Goal: Information Seeking & Learning: Understand process/instructions

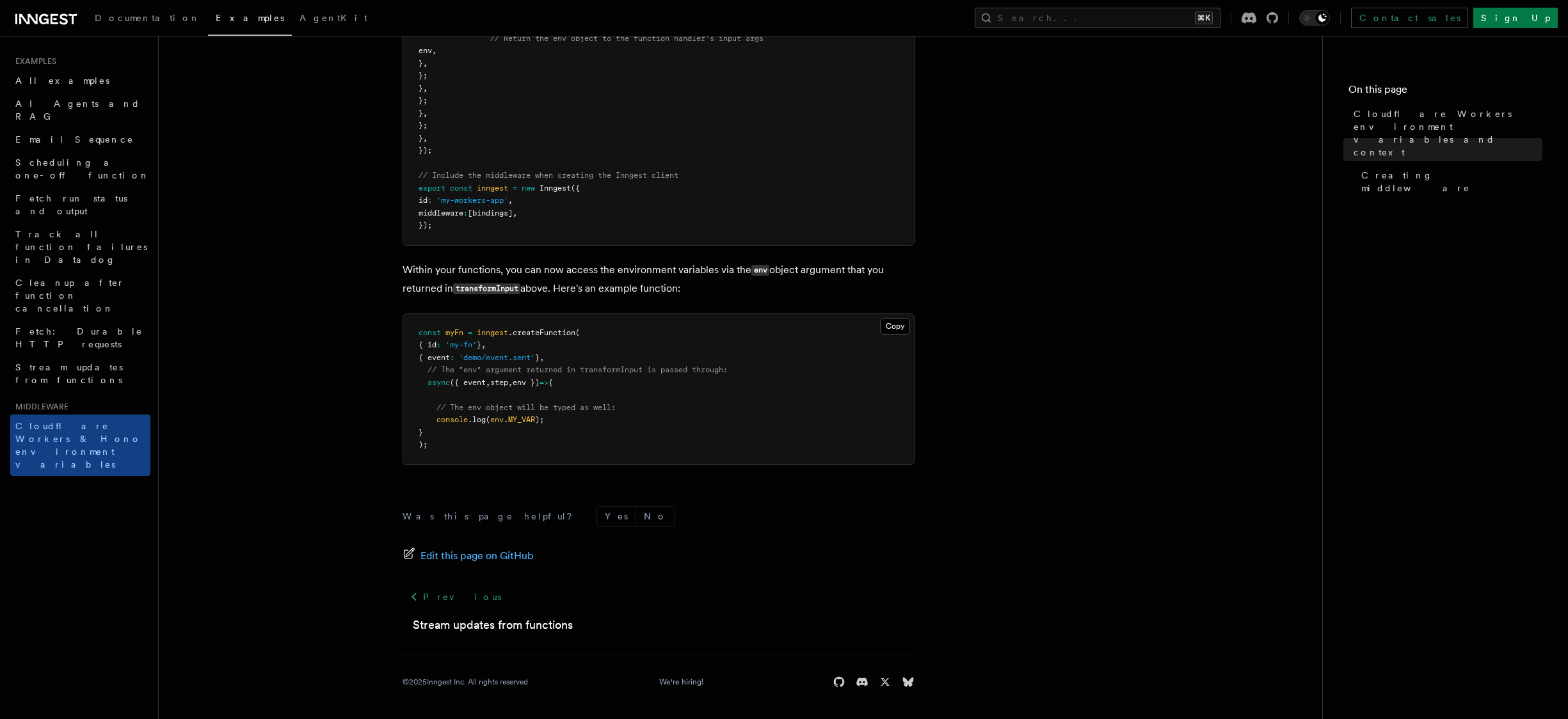
scroll to position [189, 0]
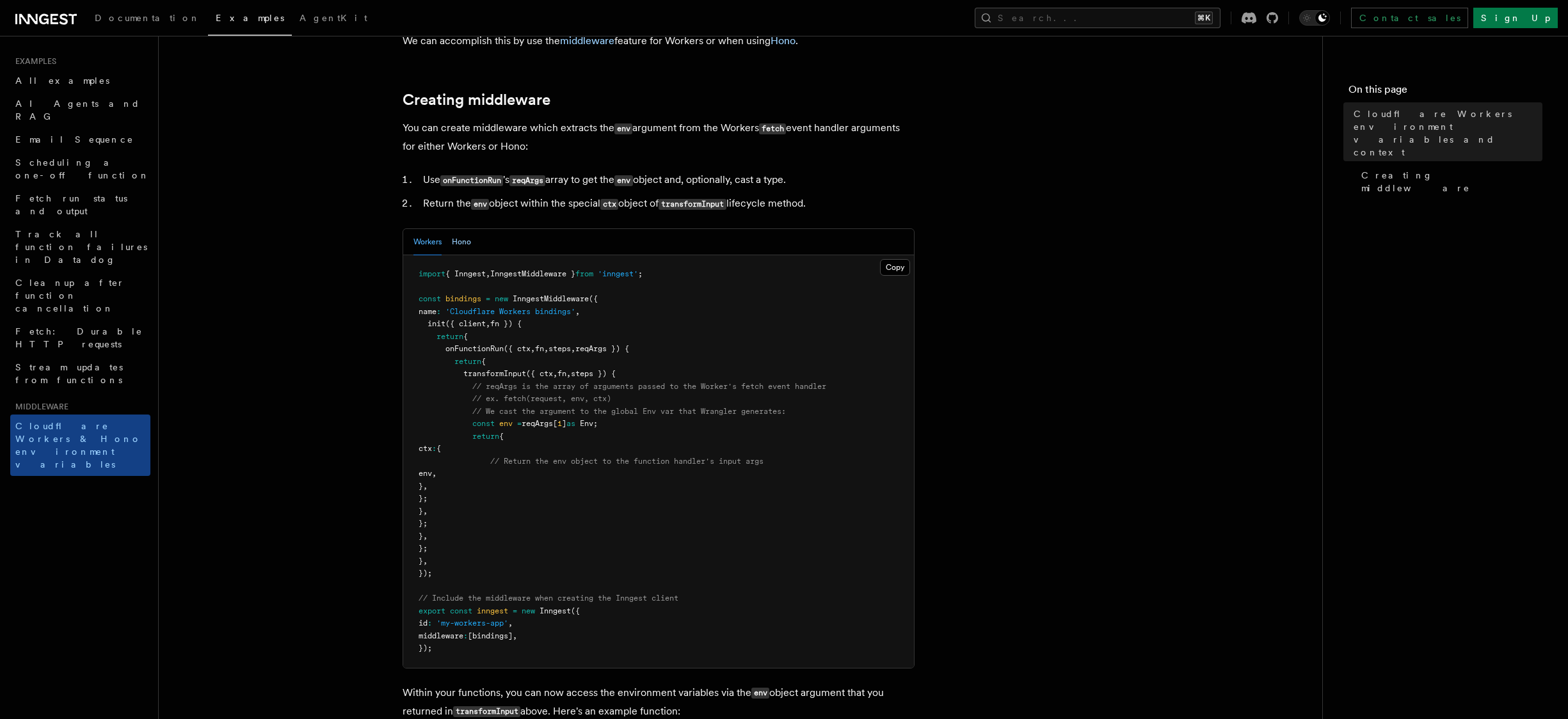
click at [460, 256] on button "Hono" at bounding box center [461, 242] width 19 height 26
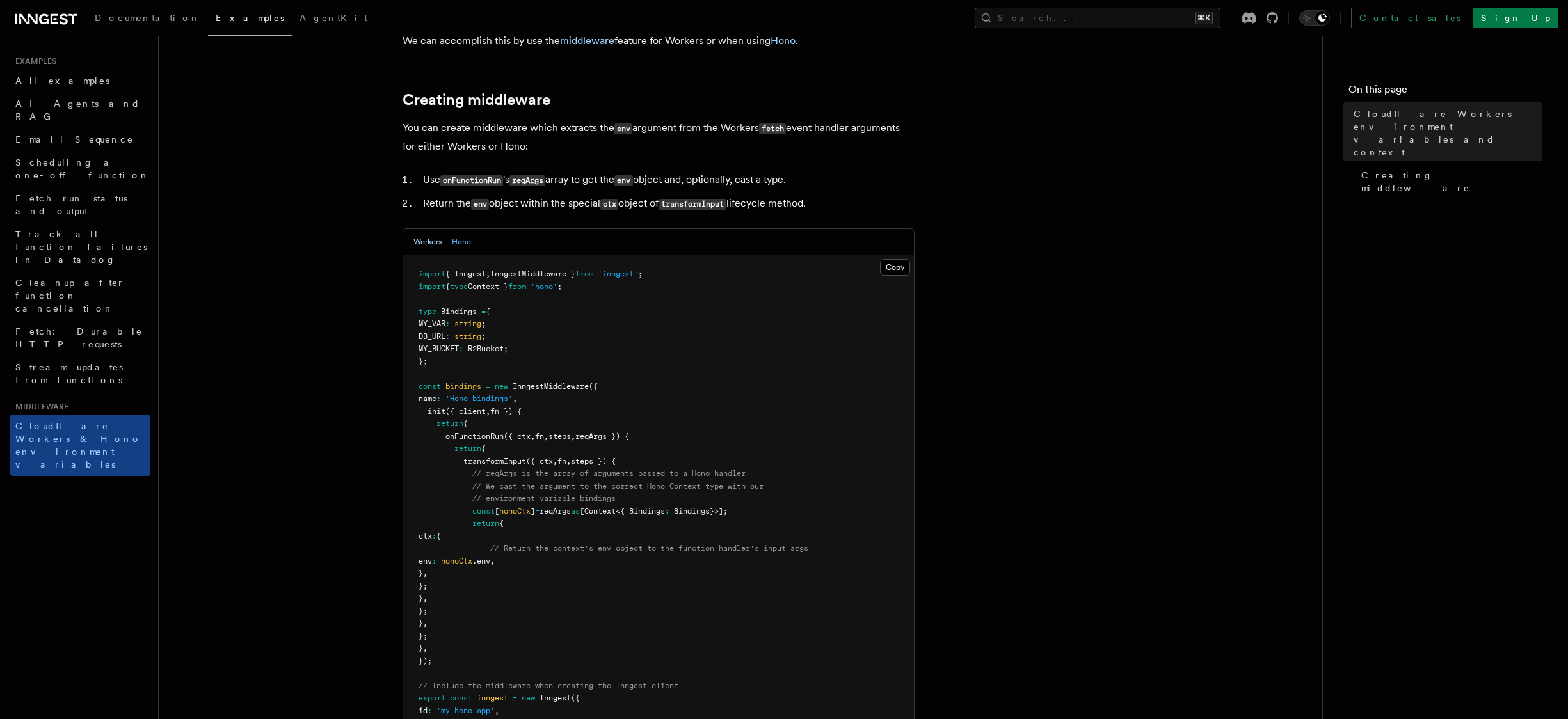
click at [425, 256] on button "Workers" at bounding box center [427, 242] width 28 height 26
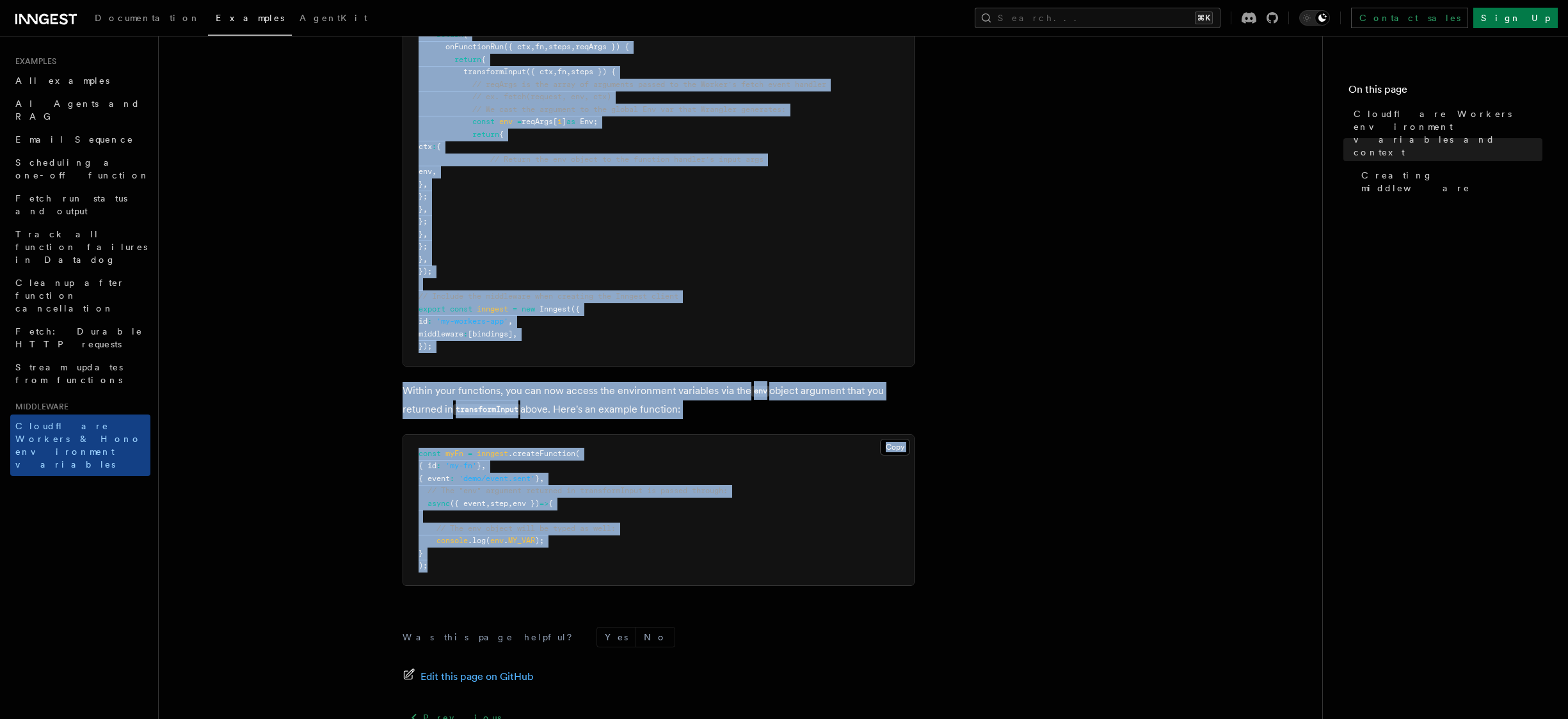
scroll to position [607, 0]
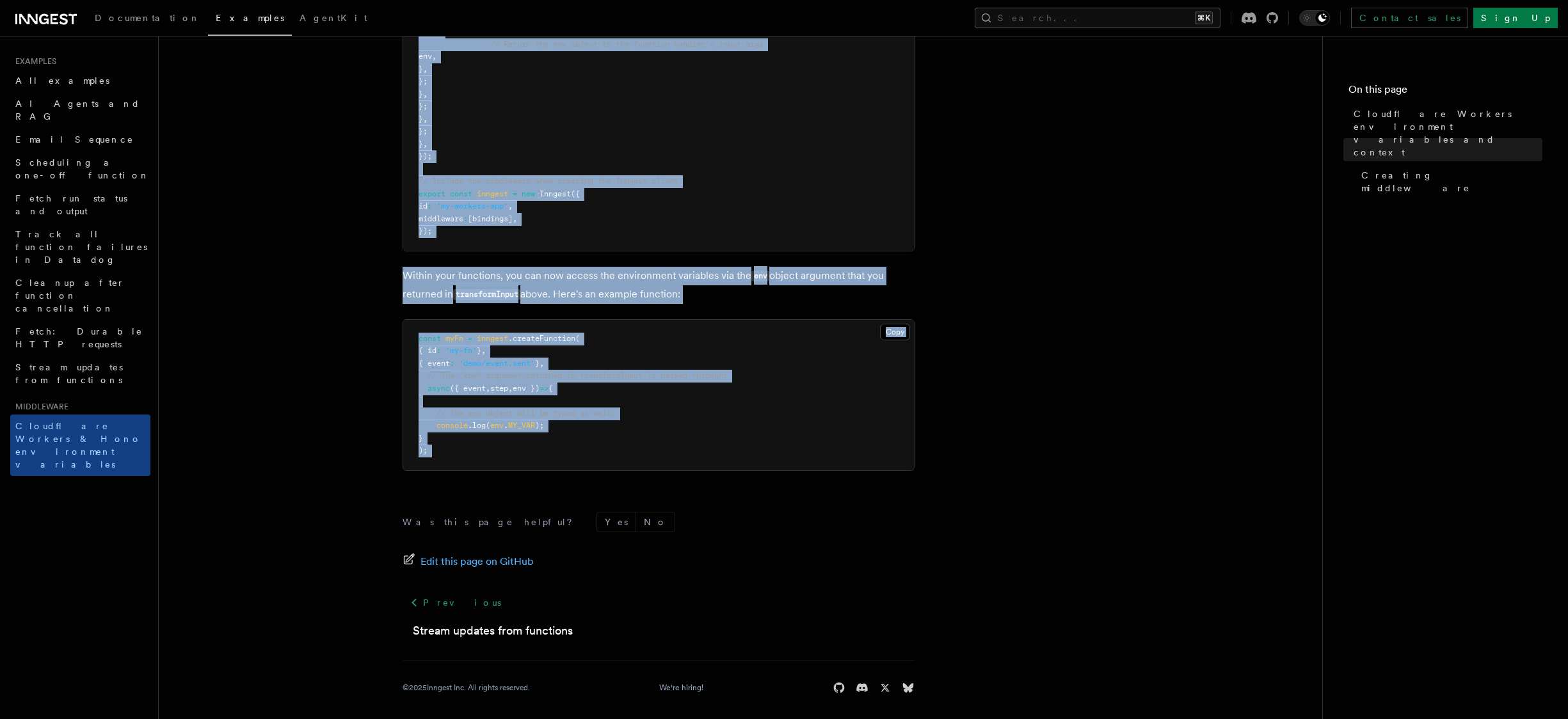
drag, startPoint x: 407, startPoint y: 62, endPoint x: 934, endPoint y: 496, distance: 682.7
click at [934, 496] on article "Middleware Cloudflare Workers environment variables and context Cloudflare Work…" at bounding box center [741, 87] width 1123 height 1276
copy article "Cloudflare Workers environment variables and context Cloudflare Workers does no…"
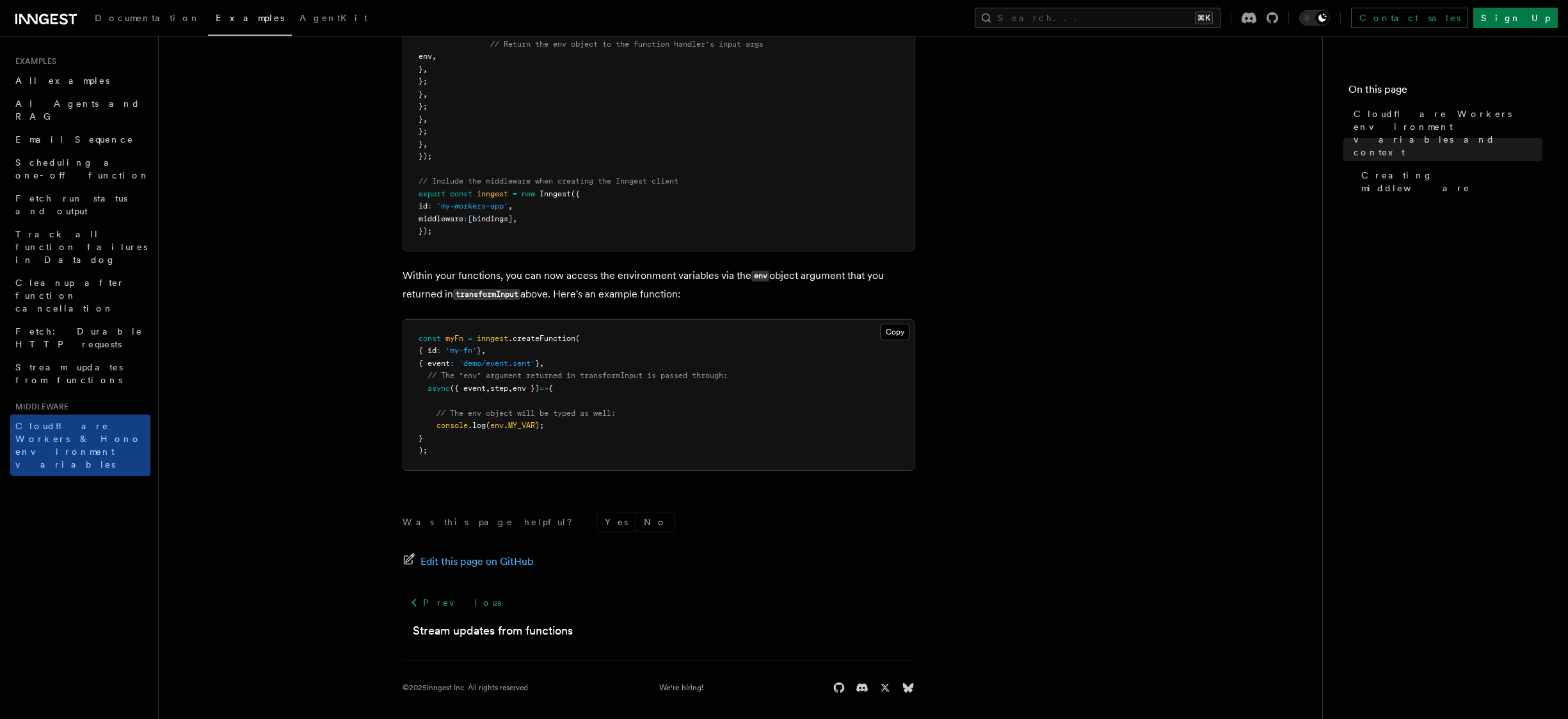
click at [742, 539] on footer "Was this page helpful? Yes No Edit this page on GitHub Previous Stream updates …" at bounding box center [658, 603] width 512 height 182
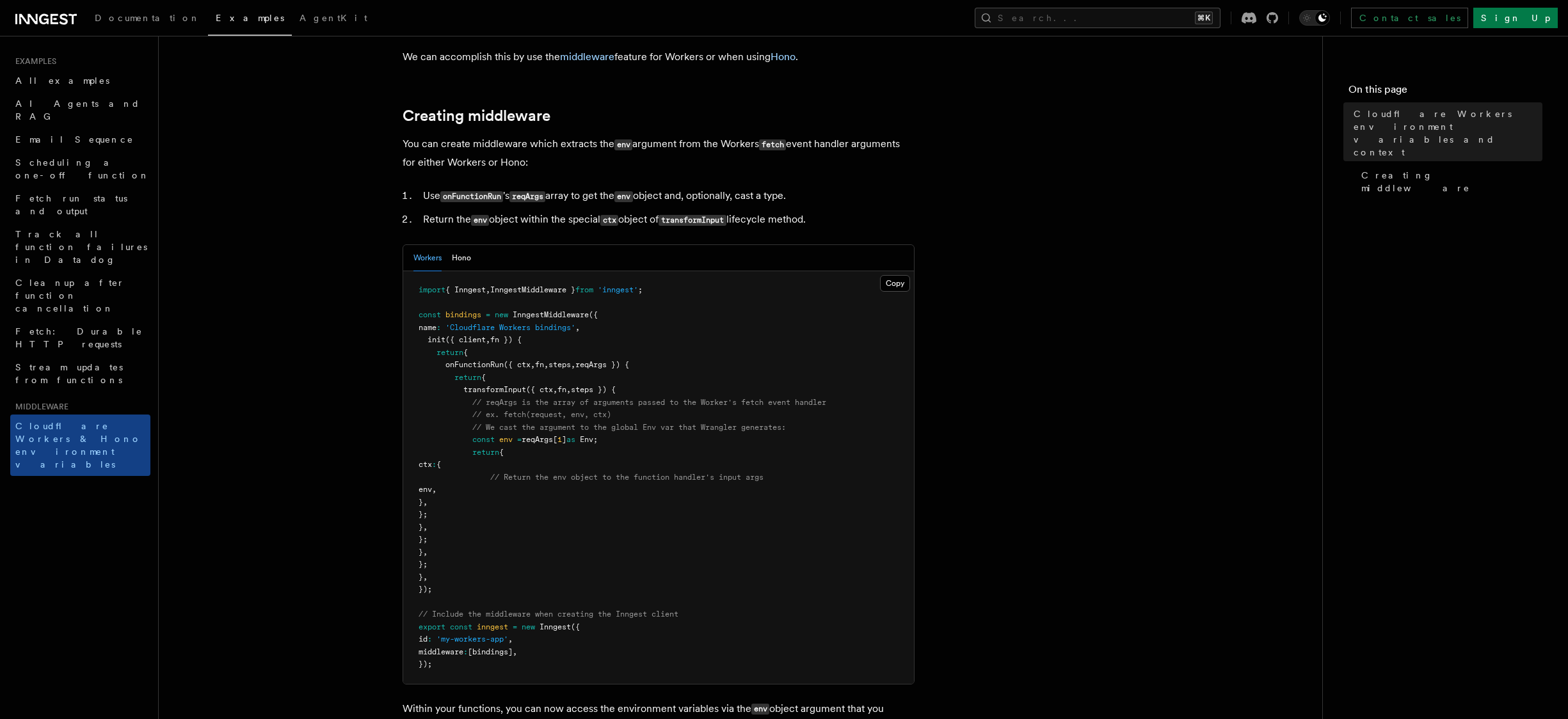
scroll to position [186, 0]
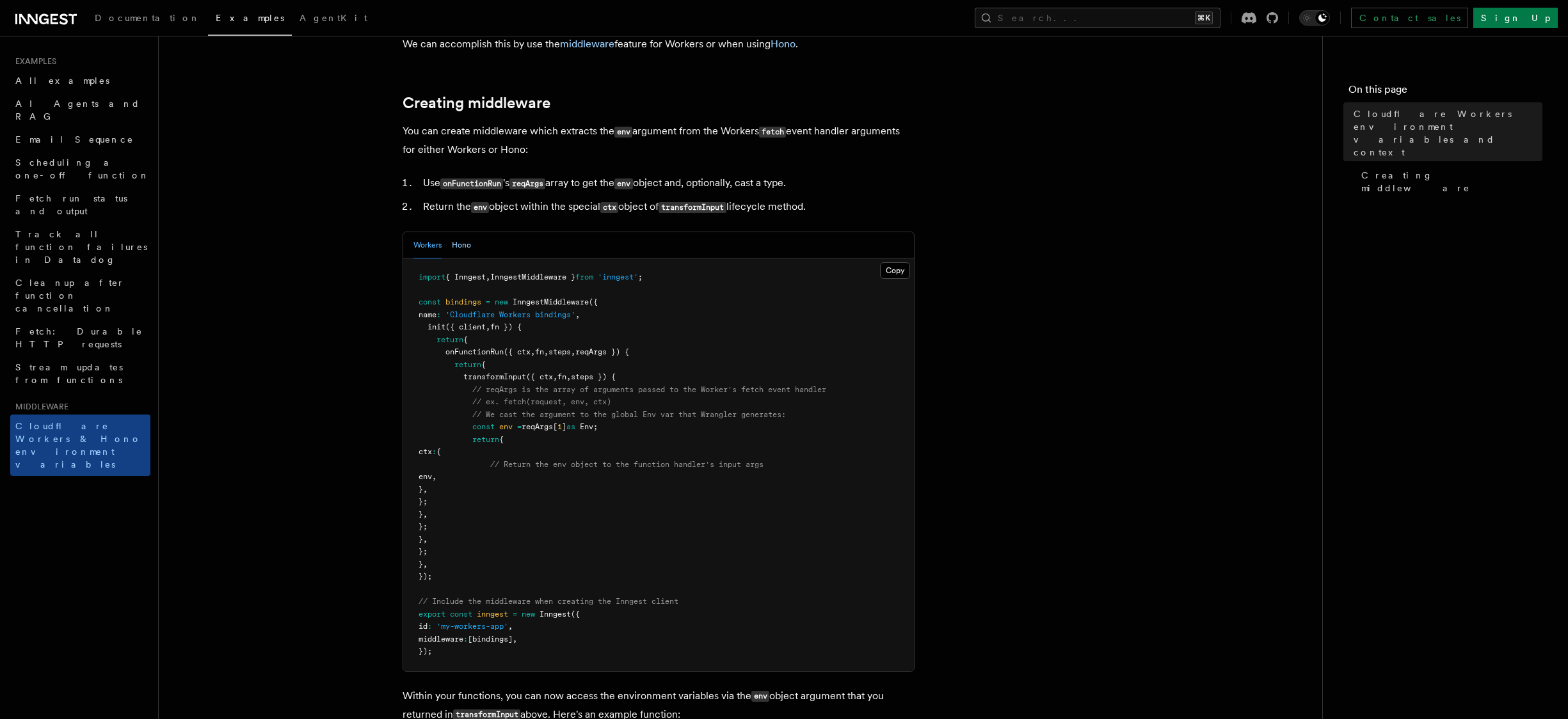
click at [463, 258] on button "Hono" at bounding box center [461, 246] width 19 height 26
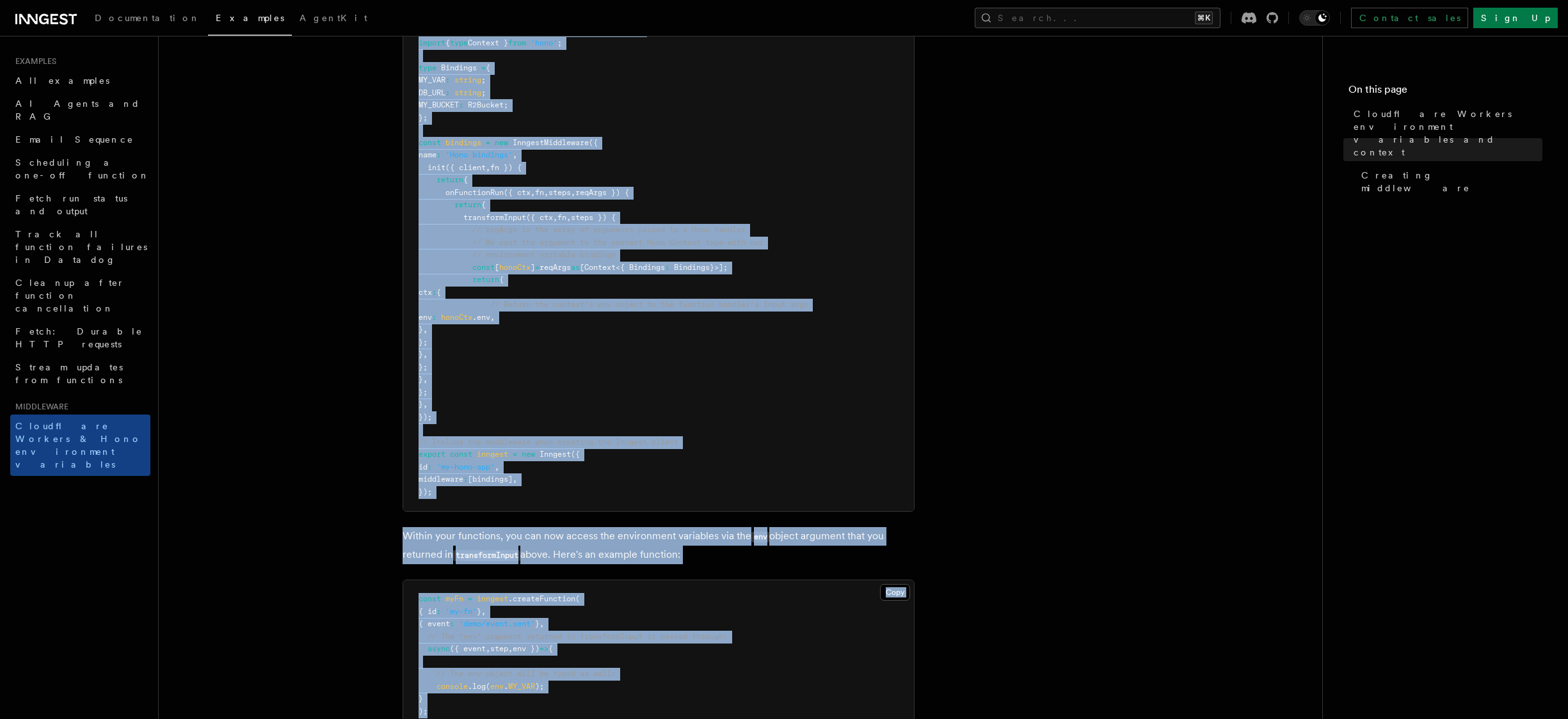
scroll to position [448, 0]
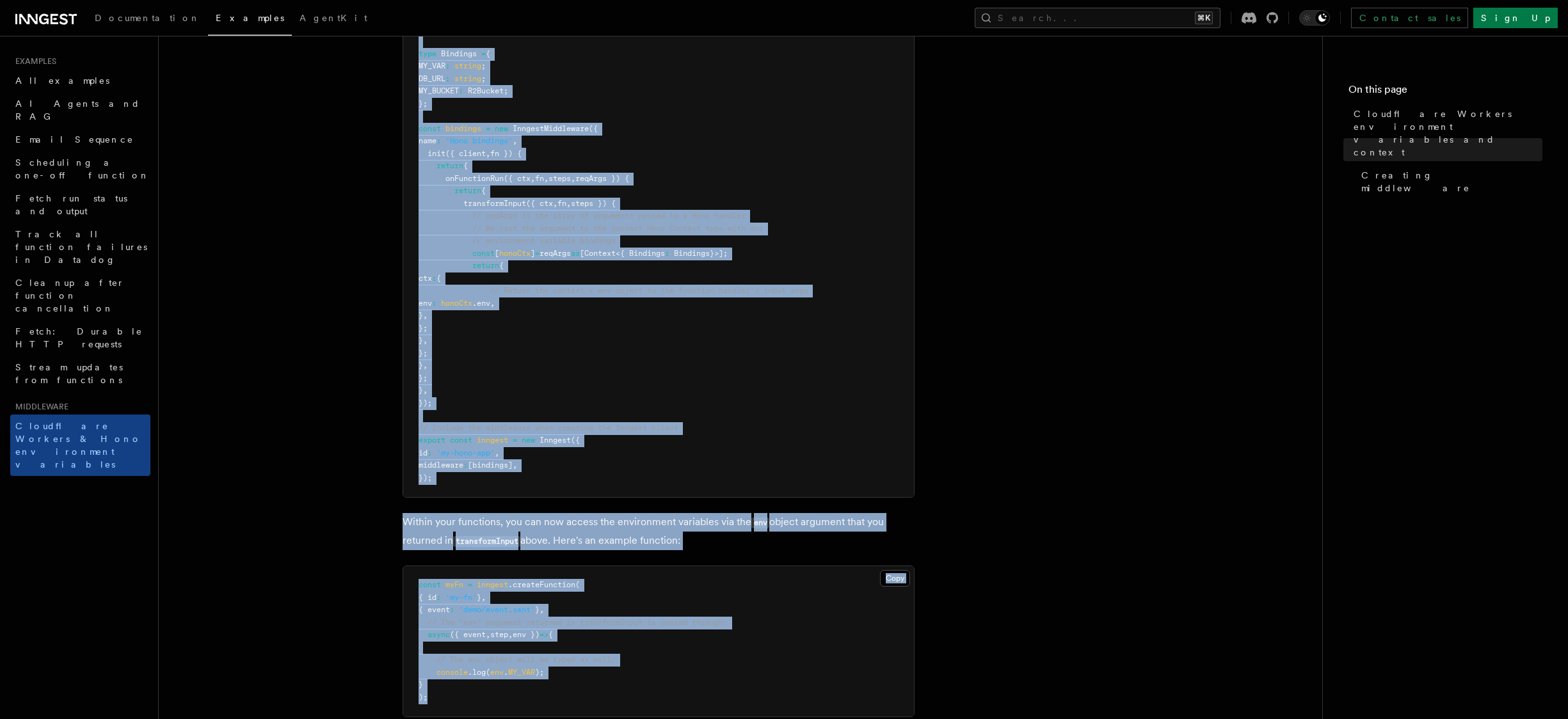
drag, startPoint x: 414, startPoint y: 292, endPoint x: 643, endPoint y: 698, distance: 466.1
click at [643, 698] on article "Middleware Cloudflare Workers environment variables and context Cloudflare Work…" at bounding box center [741, 290] width 1123 height 1363
copy article "import { Inngest , InngestMiddleware } from 'inngest' ; import { type Context }…"
click at [971, 373] on article "Middleware Cloudflare Workers environment variables and context Cloudflare Work…" at bounding box center [741, 290] width 1123 height 1363
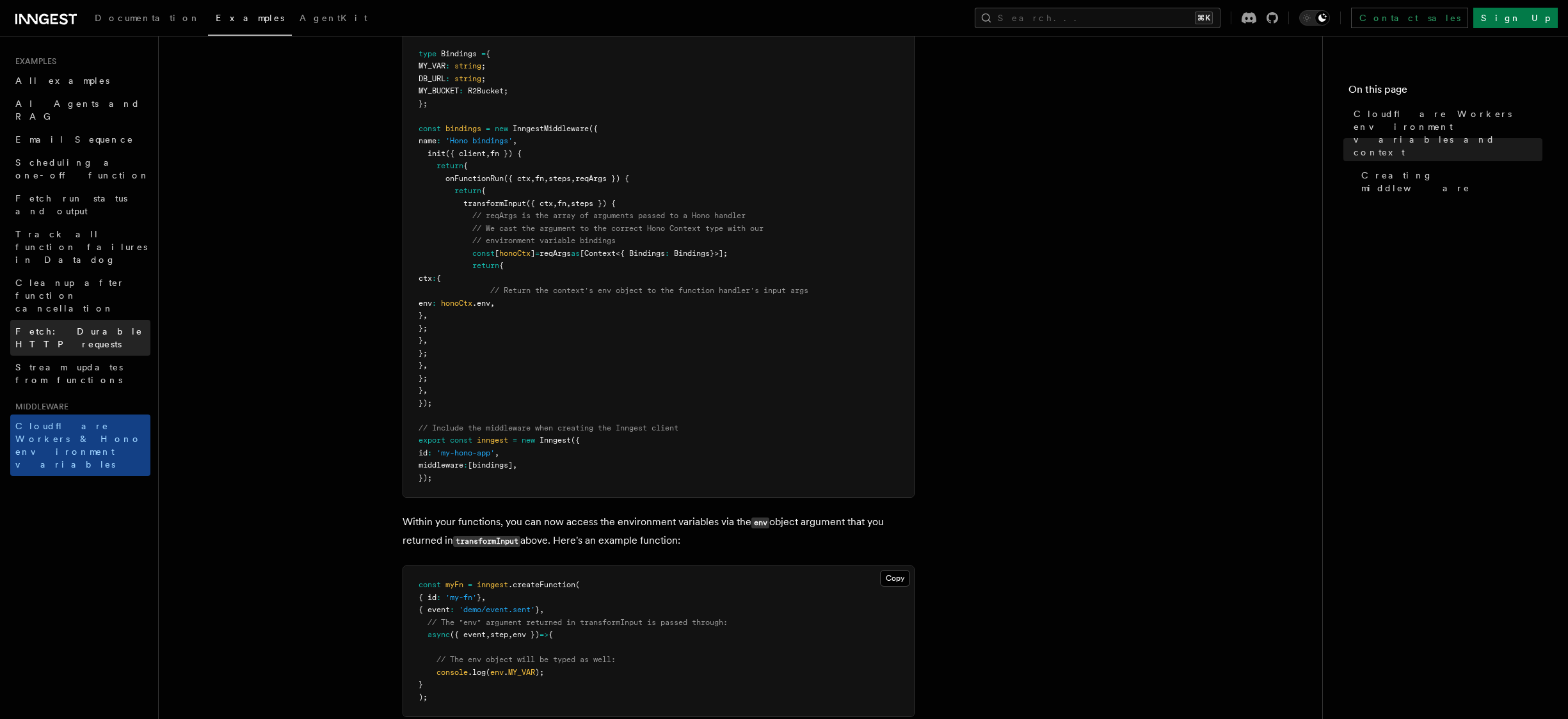
click at [114, 327] on span "Fetch: Durable HTTP requests" at bounding box center [79, 338] width 128 height 23
